Goal: Book appointment/travel/reservation

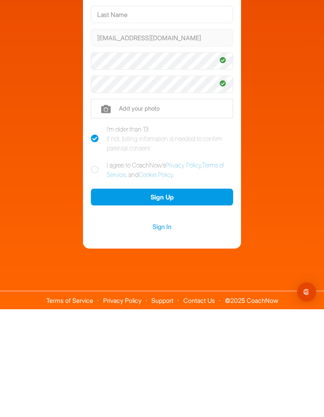
click at [97, 268] on label "I agree to CoachNow's Privacy Policy , Terms of Service , and Cookie Policy ." at bounding box center [162, 277] width 142 height 19
click at [96, 268] on input "I agree to CoachNow's Privacy Policy , Terms of Service , and Cookie Policy ." at bounding box center [93, 270] width 5 height 5
checkbox input "true"
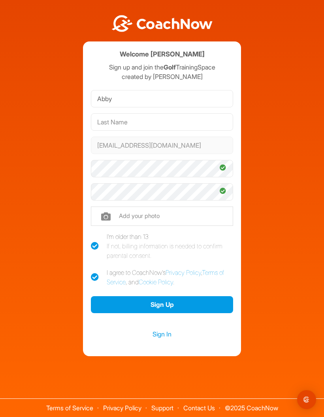
click at [193, 296] on button "Sign Up" at bounding box center [162, 304] width 142 height 17
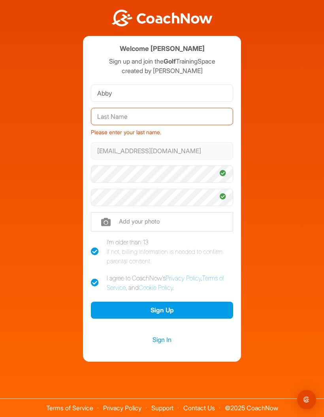
click at [104, 108] on input "text" at bounding box center [162, 116] width 142 height 17
type input "Wade"
click at [184, 302] on button "Sign Up" at bounding box center [162, 310] width 142 height 17
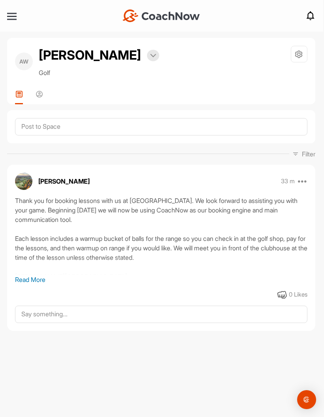
click at [28, 280] on p "Read More" at bounding box center [161, 279] width 292 height 9
click at [14, 17] on div at bounding box center [11, 16] width 9 height 1
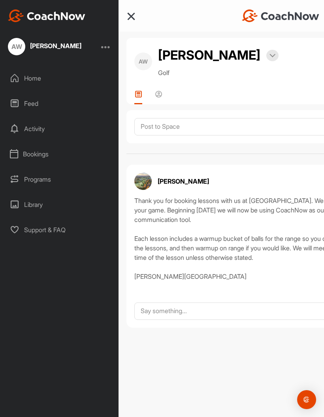
click at [33, 152] on div "Bookings" at bounding box center [59, 154] width 111 height 20
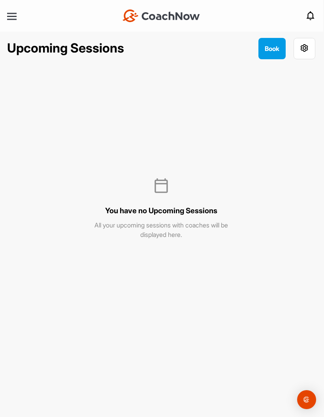
click at [259, 43] on button "Book" at bounding box center [271, 48] width 27 height 21
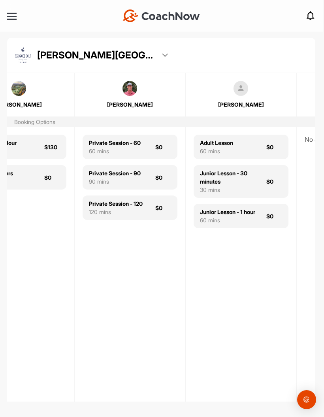
scroll to position [0, 155]
click at [154, 178] on div "Private Session - 90 90 mins $0" at bounding box center [129, 177] width 95 height 24
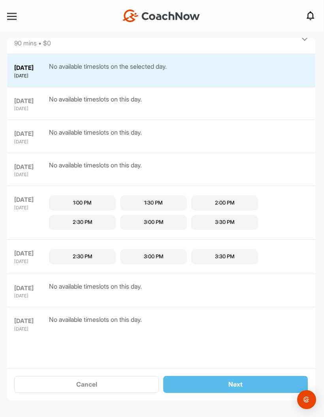
click at [80, 388] on button "Cancel" at bounding box center [86, 384] width 144 height 17
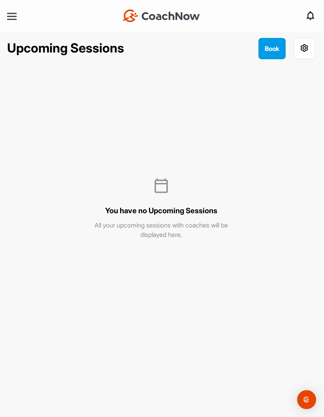
click at [273, 38] on button "Book" at bounding box center [271, 48] width 27 height 21
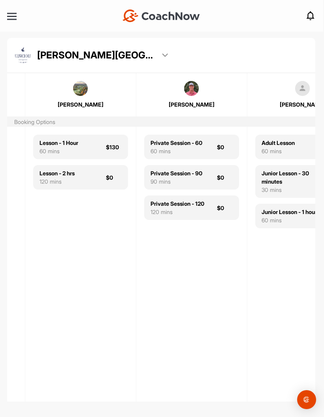
scroll to position [0, 93]
